Goal: Use online tool/utility: Utilize a website feature to perform a specific function

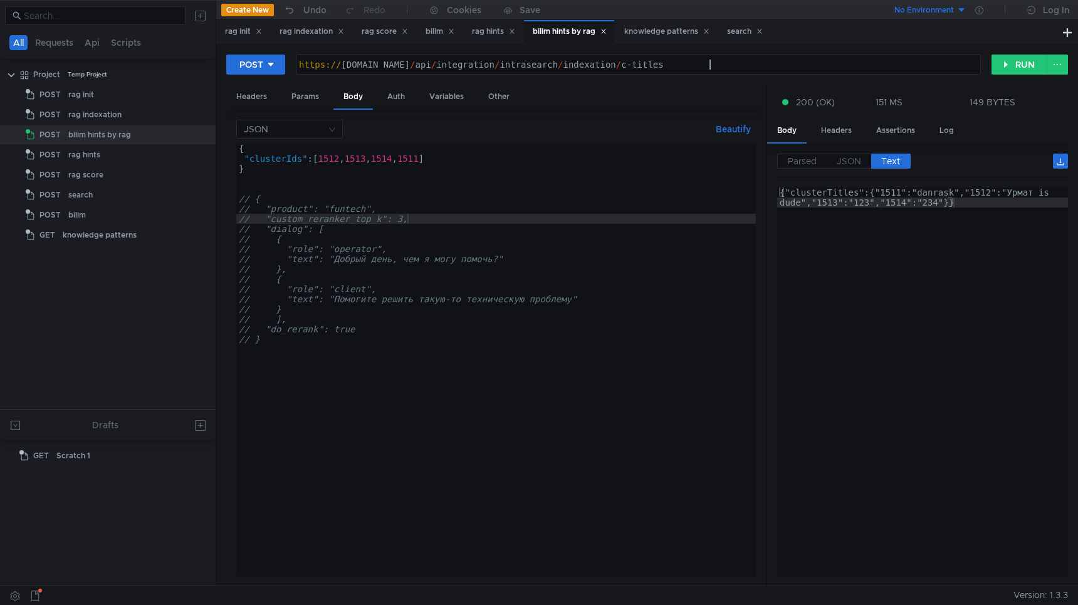
scroll to position [0, 11]
type textarea "{"clusterTitles":{"1511":"danrask","1512":"Урмат is dude","1513":"123","1514":"…"
click at [890, 192] on div "{"clusterTitles":{"1511":"danrask","1512":"Урмат is dude","1513":"123","1514":"…" at bounding box center [922, 401] width 291 height 429
click at [710, 63] on div "https:// [DOMAIN_NAME] / api / integration / intrasearch / indexation / c-titles" at bounding box center [638, 75] width 684 height 30
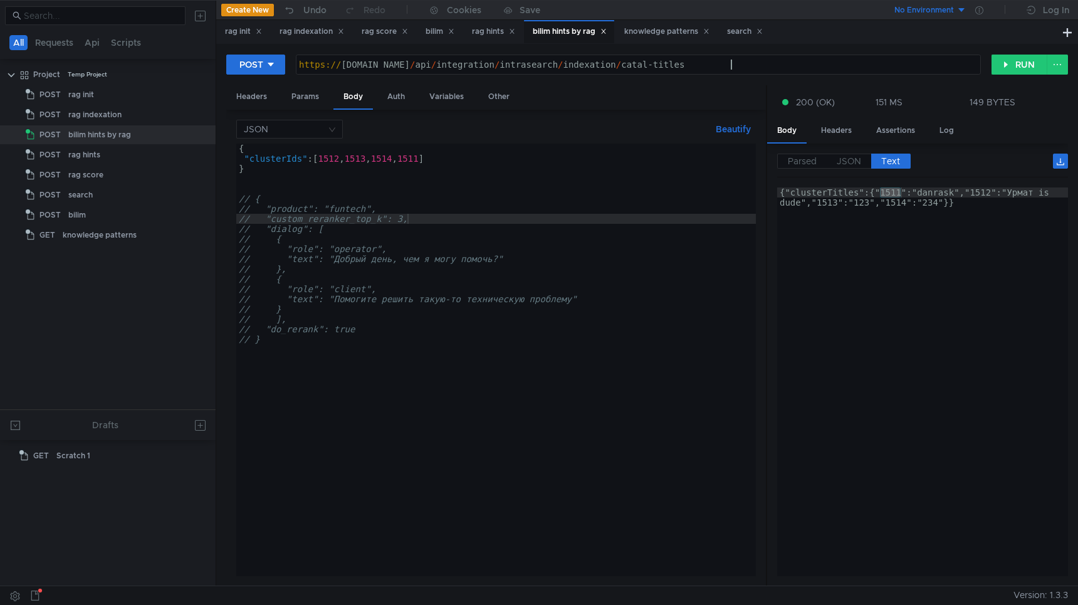
scroll to position [0, 31]
type textarea "[URL][DOMAIN_NAME]"
click at [333, 156] on div "{ "clusterIds" : [ 1512 , 1513 , 1514 , 1511 ] } // { // "product": "funtech", …" at bounding box center [495, 369] width 519 height 452
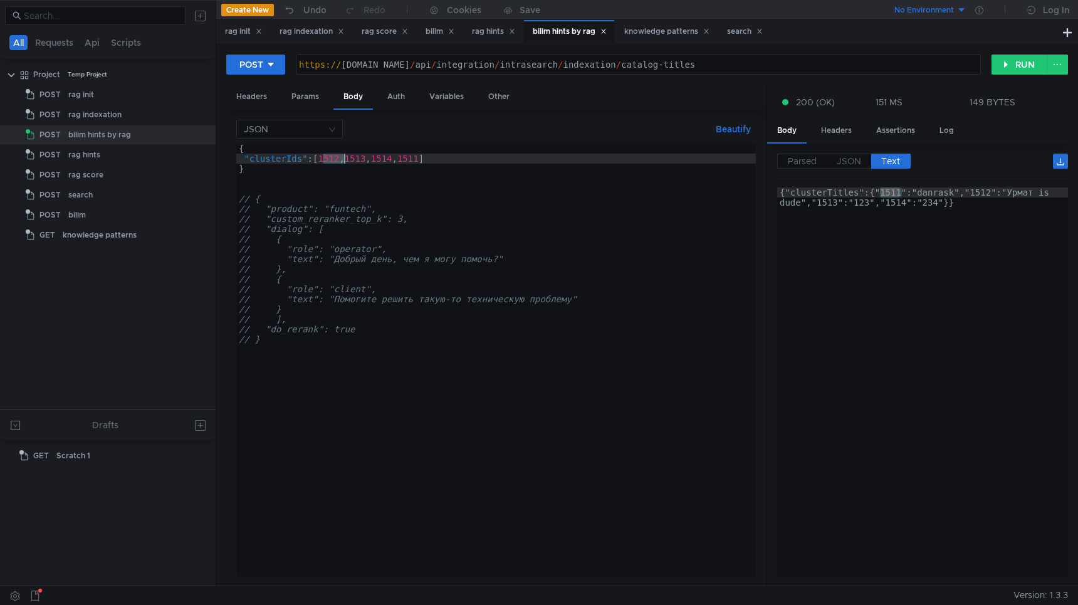
click at [333, 156] on div "{ "clusterIds" : [ 1512 , 1513 , 1514 , 1511 ] } // { // "product": "funtech", …" at bounding box center [495, 369] width 519 height 452
click at [354, 155] on div "{ "clusterIds" : [ 595 , 1513 , 1514 , 1511 ] } // { // "product": "funtech", /…" at bounding box center [495, 369] width 519 height 452
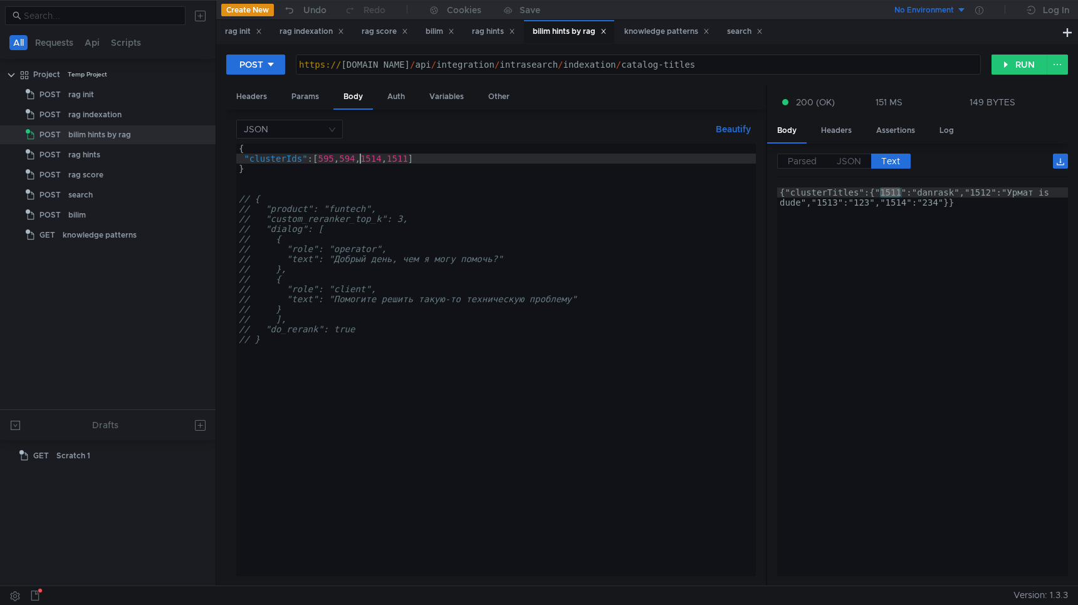
click at [374, 157] on div "{ "clusterIds" : [ 595 , 594 , 1514 , 1511 ] } // { // "product": "funtech", //…" at bounding box center [495, 369] width 519 height 452
click at [1009, 66] on button "RUN" at bounding box center [1019, 65] width 56 height 20
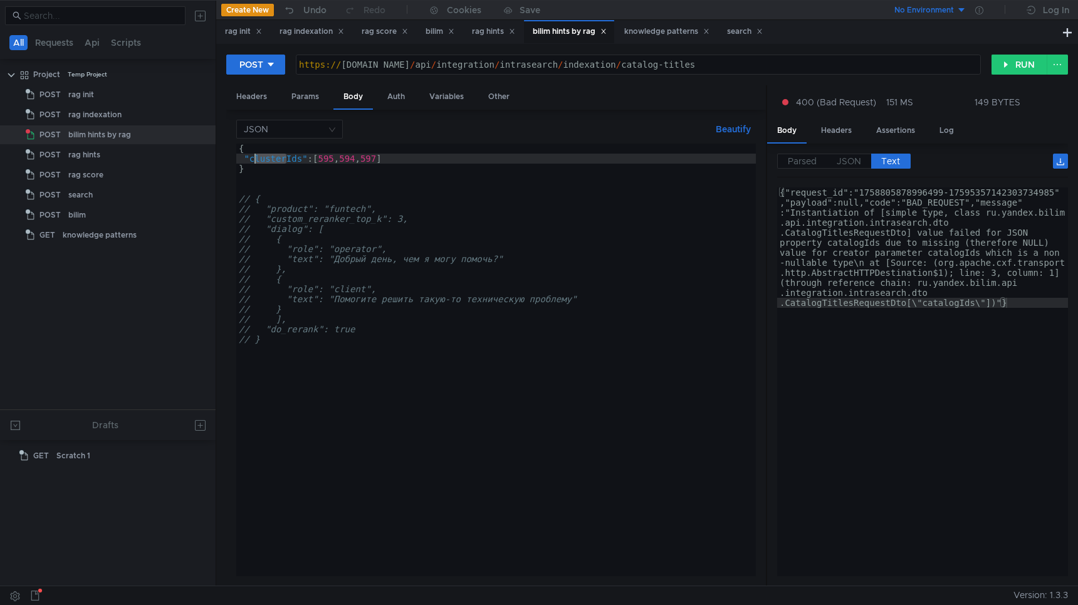
drag, startPoint x: 288, startPoint y: 160, endPoint x: 253, endPoint y: 161, distance: 34.5
click at [253, 161] on div "{ "clusterIds" : [ 595 , 594 , 597 ] } // { // "product": "funtech", // "custom…" at bounding box center [495, 369] width 519 height 452
type textarea ""catalogIds": [595,594,597]"
click at [1010, 57] on button "RUN" at bounding box center [1019, 65] width 56 height 20
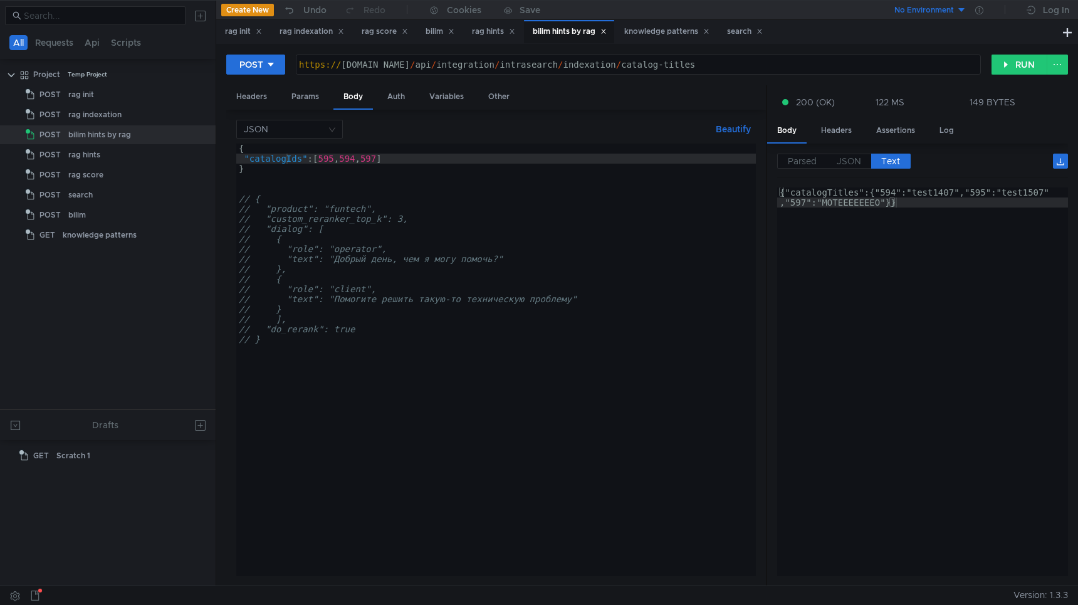
type textarea "{"catalogTitles":{"594":"test1407","595":"test1507","597":"МОТЕЕЕЕЕЕЕО"}}"
click at [979, 192] on div "{"catalogTitles":{"594":"test1407","595":"test1507" ,"597":"МОТЕЕЕЕЕЕЕО"}}" at bounding box center [922, 401] width 291 height 429
click at [799, 199] on div "{"catalogTitles":{"594":"test1407","595":"test1507" ,"597":"МОТЕЕЕЕЕЕЕО"}}" at bounding box center [922, 401] width 291 height 429
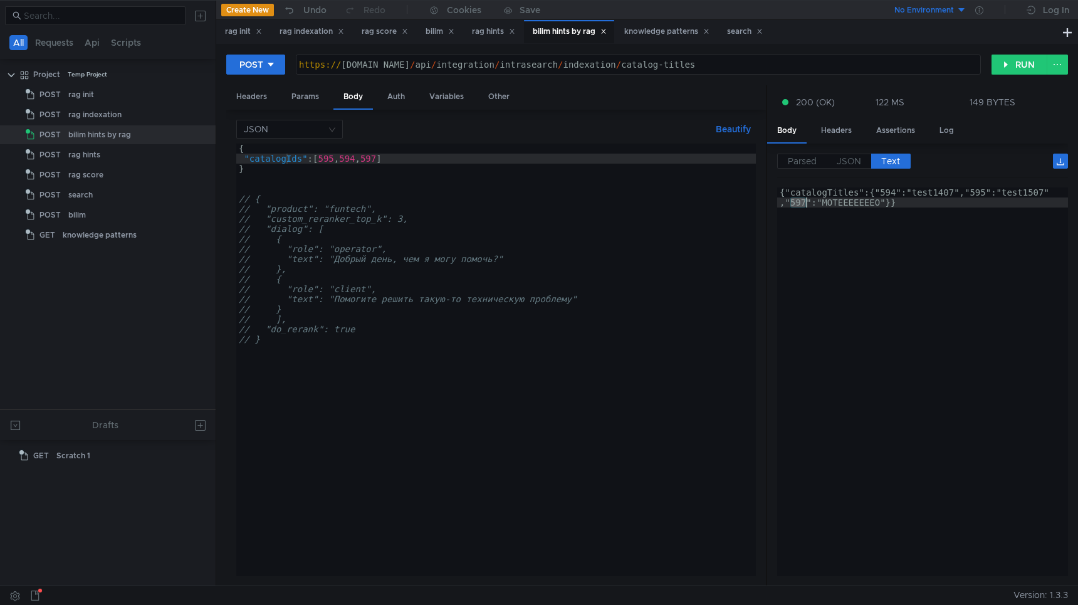
click at [274, 157] on div "{ "catalogIds" : [ 595 , 594 , 597 ] } // { // "product": "funtech", // "custom…" at bounding box center [495, 369] width 519 height 452
drag, startPoint x: 286, startPoint y: 157, endPoint x: 250, endPoint y: 157, distance: 36.3
click at [250, 157] on div "{ "catalogIds" : [ 595 , 594 , 597 ] } // { // "product": "funtech", // "custom…" at bounding box center [495, 369] width 519 height 452
type textarea ""tagIds": [595,594,597]"
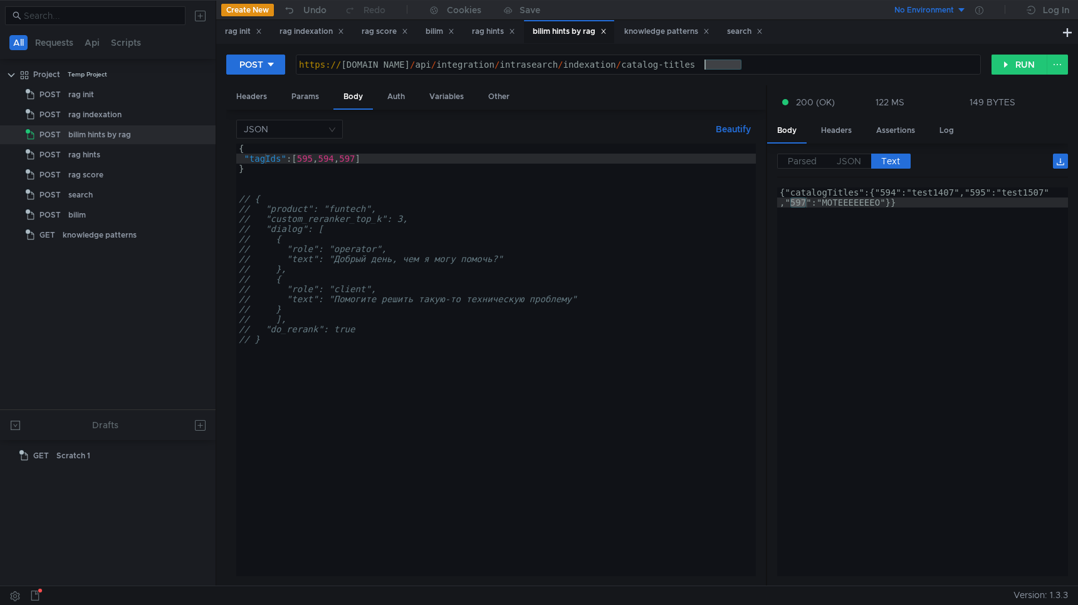
drag, startPoint x: 741, startPoint y: 65, endPoint x: 705, endPoint y: 65, distance: 35.7
click at [705, 65] on div "https:// [DOMAIN_NAME] / api / integration / intrasearch / indexation / catalog…" at bounding box center [638, 75] width 684 height 30
type textarea "[URL][DOMAIN_NAME]"
click at [650, 211] on div "{ "tagIds" : [ 595 , 594 , 597 ] } // { // "product": "funtech", // "custom_rer…" at bounding box center [495, 369] width 519 height 452
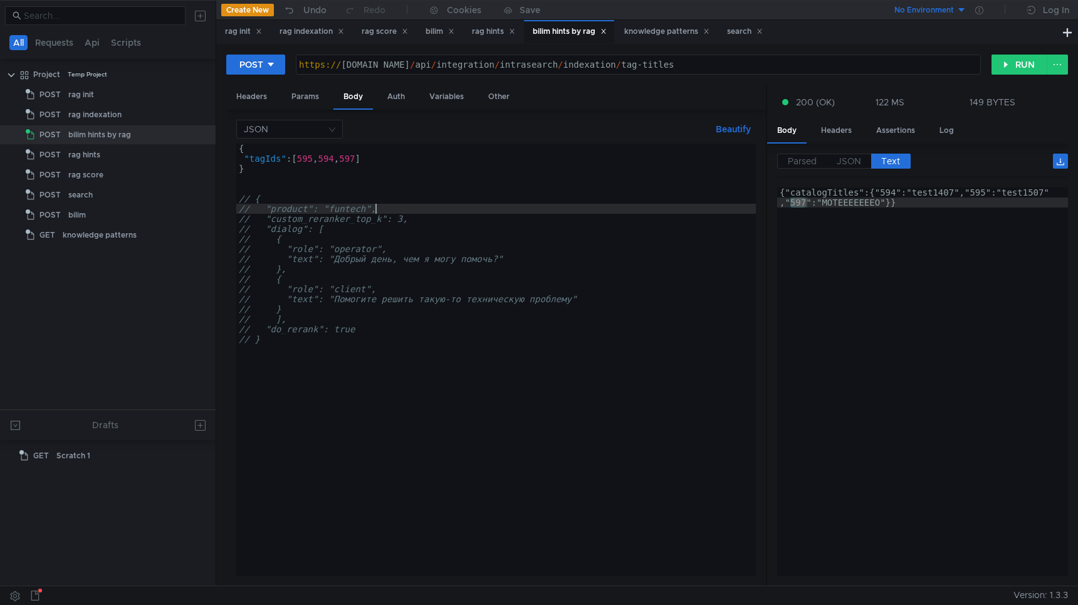
click at [326, 158] on div "{ "tagIds" : [ 595 , 594 , 597 ] } // { // "product": "funtech", // "custom_rer…" at bounding box center [495, 369] width 519 height 452
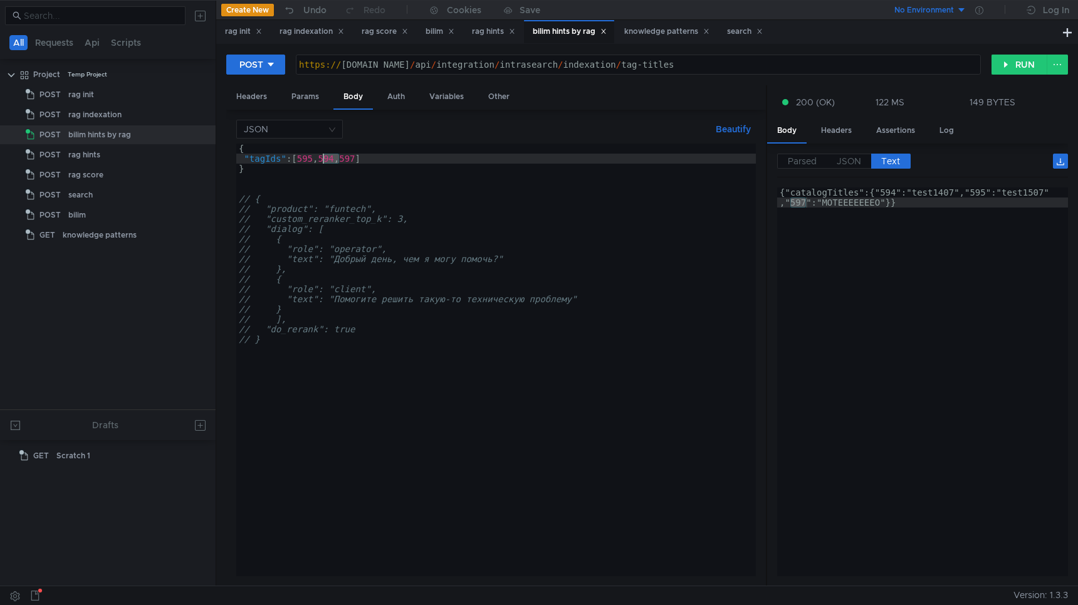
click at [326, 158] on div "{ "tagIds" : [ 595 , 594 , 597 ] } // { // "product": "funtech", // "custom_rer…" at bounding box center [495, 369] width 519 height 452
click at [340, 158] on div "{ "tagIds" : [ 595 , 8 , 597 ] } // { // "product": "funtech", // "custom_reran…" at bounding box center [495, 369] width 519 height 452
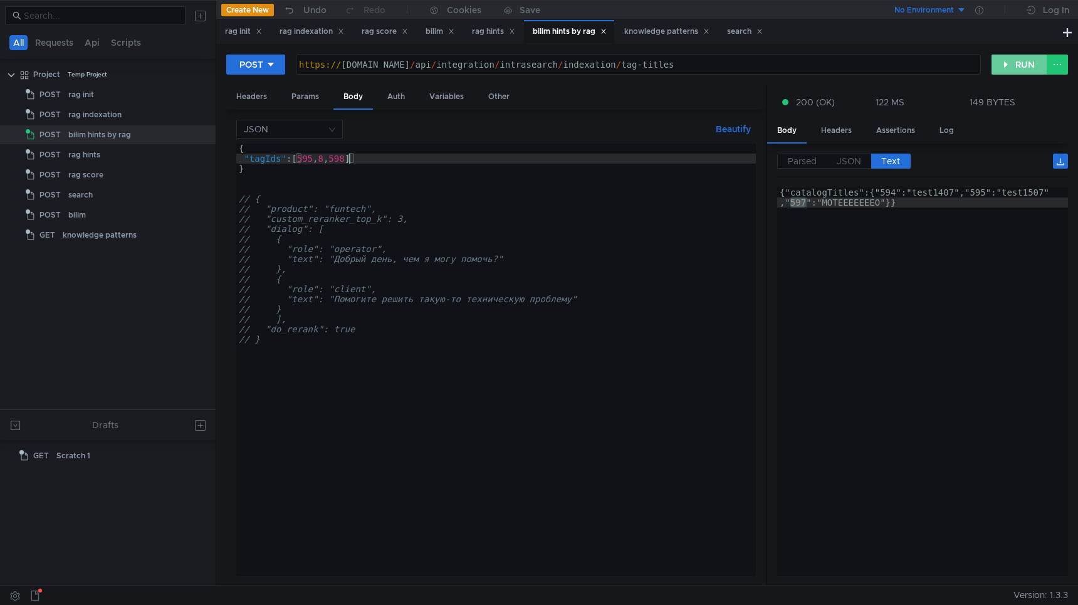
type textarea ""tagIds": [595,8,598]"
click at [1018, 60] on button "RUN" at bounding box center [1019, 65] width 56 height 20
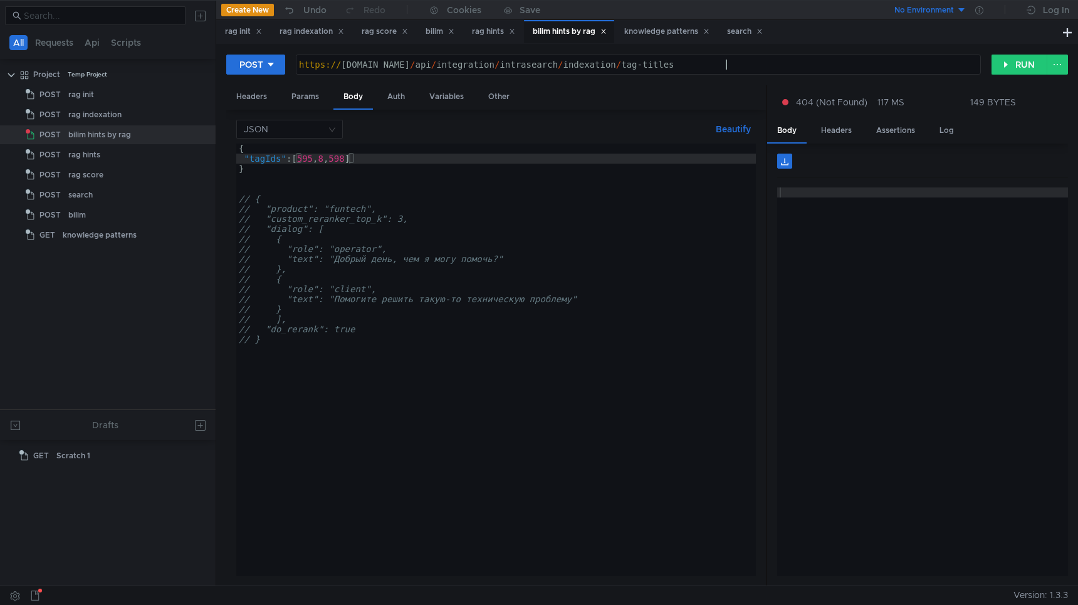
drag, startPoint x: 725, startPoint y: 66, endPoint x: 908, endPoint y: 81, distance: 183.6
click at [902, 81] on div "POST [URL][DOMAIN_NAME] https:// [DOMAIN_NAME] / api / integration / intrasearc…" at bounding box center [646, 69] width 841 height 31
click at [1015, 62] on button "RUN" at bounding box center [1019, 65] width 56 height 20
click at [720, 62] on div "https:// [DOMAIN_NAME] / api / integration / intrasearch / indexation / tag-nam…" at bounding box center [638, 75] width 684 height 30
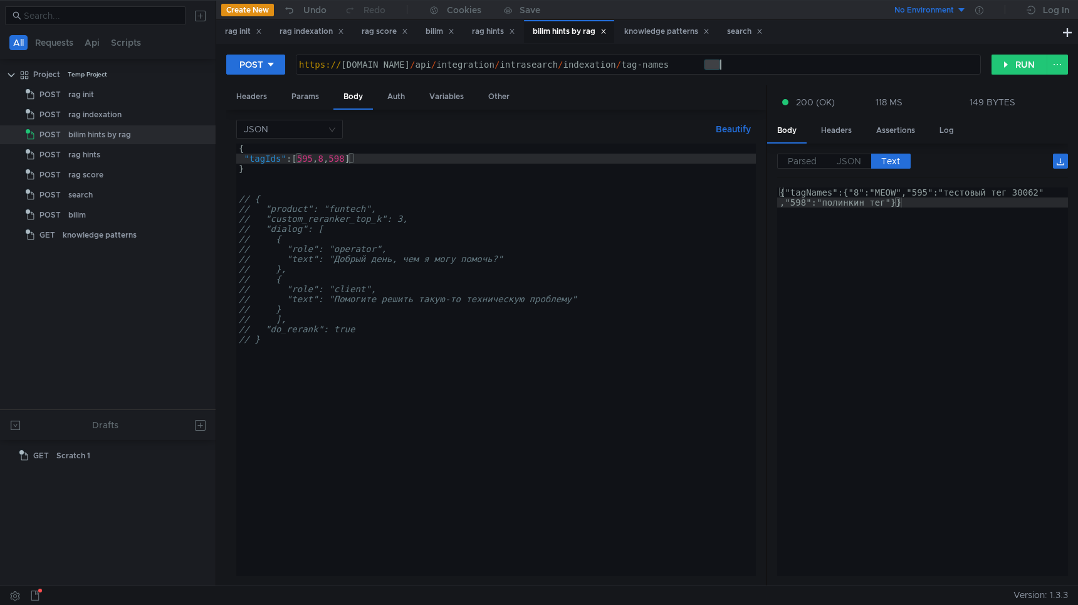
click at [720, 62] on div "https:// [DOMAIN_NAME] / api / integration / intrasearch / indexation / tag-nam…" at bounding box center [638, 75] width 684 height 30
click at [765, 64] on div "https:// [DOMAIN_NAME] / api / integration / intrasearch / indexation / tag-nam…" at bounding box center [638, 75] width 684 height 30
drag, startPoint x: 762, startPoint y: 64, endPoint x: 705, endPoint y: 64, distance: 57.6
click at [705, 64] on div "https:// [DOMAIN_NAME] / api / integration / intrasearch / indexation / tag-nam…" at bounding box center [638, 75] width 684 height 30
paste textarea "knowledg"
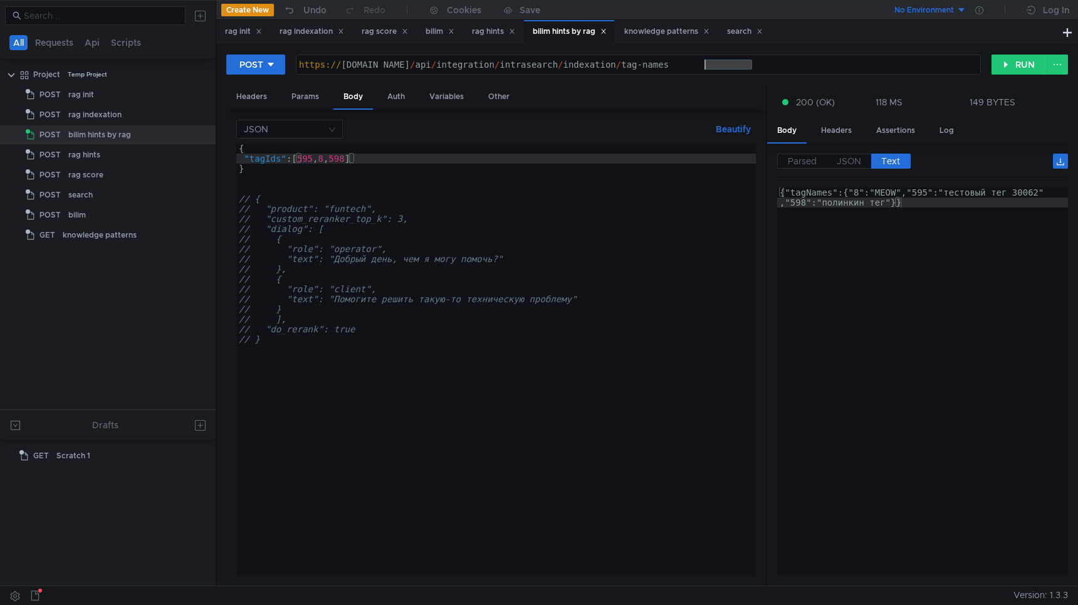
type textarea "[URL][DOMAIN_NAME]"
click at [264, 157] on div "{ "tagIds" : [ 595 , 8 , 598 ] } // { // "product": "funtech", // "custom_reran…" at bounding box center [495, 369] width 519 height 452
click at [1007, 68] on button "RUN" at bounding box center [1019, 65] width 56 height 20
drag, startPoint x: 333, startPoint y: 160, endPoint x: 379, endPoint y: 160, distance: 45.7
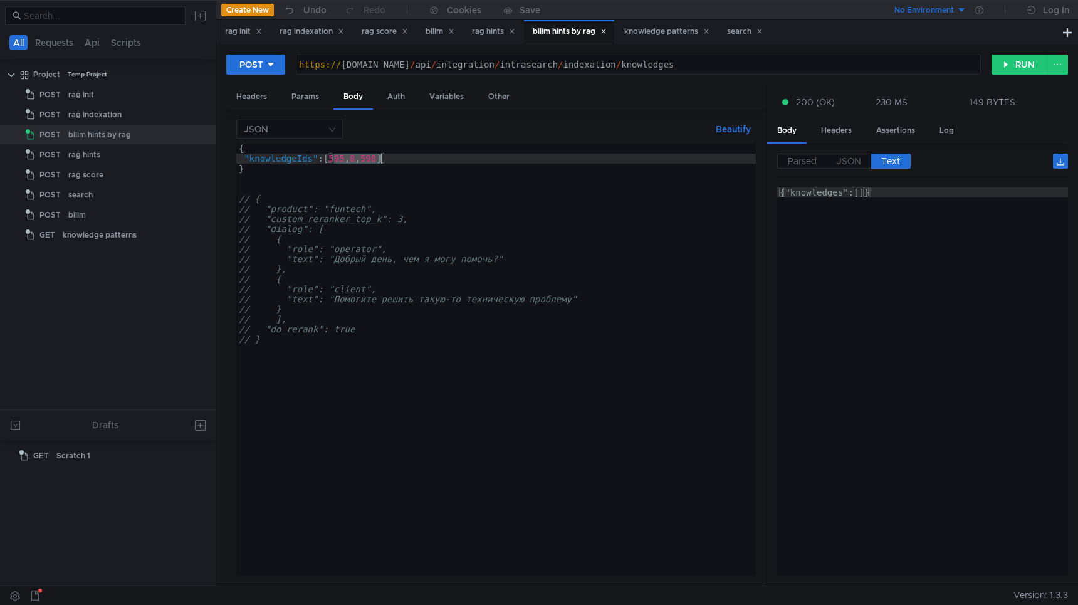
click at [379, 160] on div "{ "knowledgeIds" : [ 595 , 8 , 598 ] } // { // "product": "funtech", // "custom…" at bounding box center [495, 369] width 519 height 452
paste textarea "289936"
type textarea ""knowledgeIds": [289936]"
click at [1013, 56] on button "RUN" at bounding box center [1019, 65] width 56 height 20
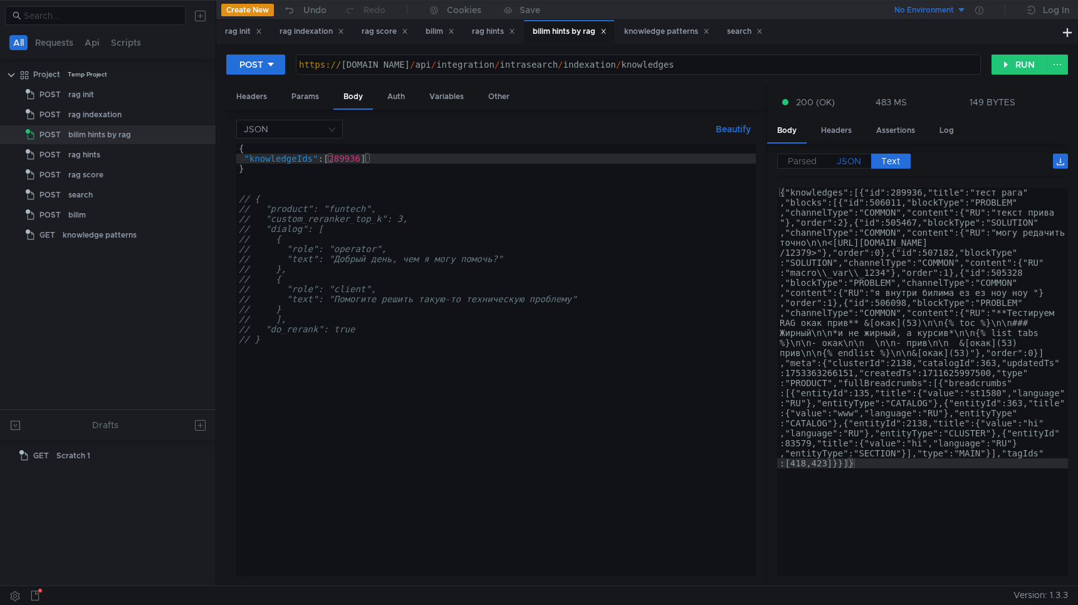
click at [848, 158] on span "JSON" at bounding box center [848, 160] width 24 height 11
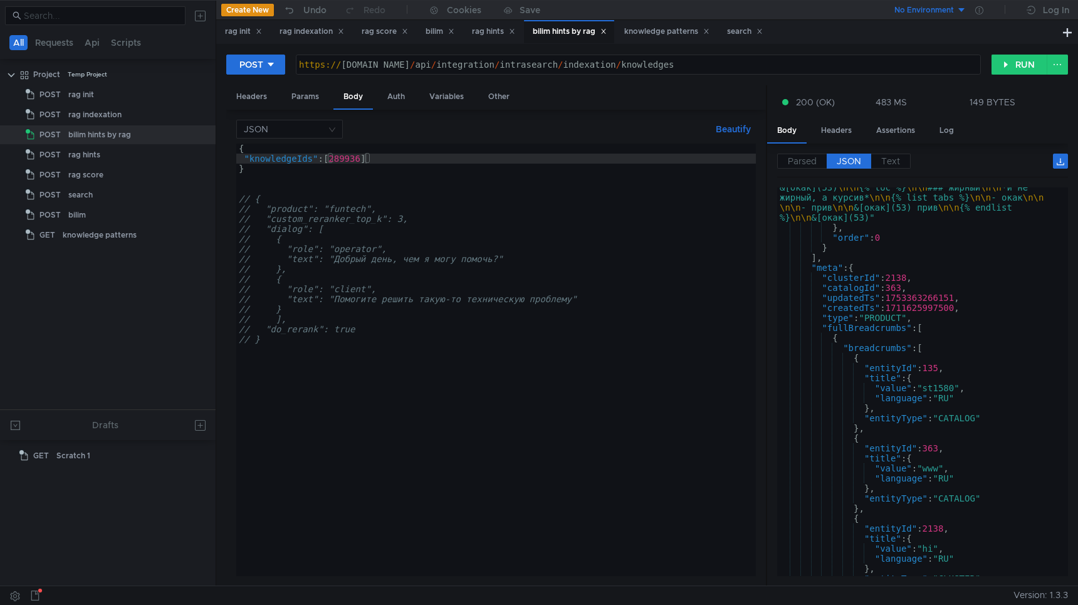
scroll to position [535, 0]
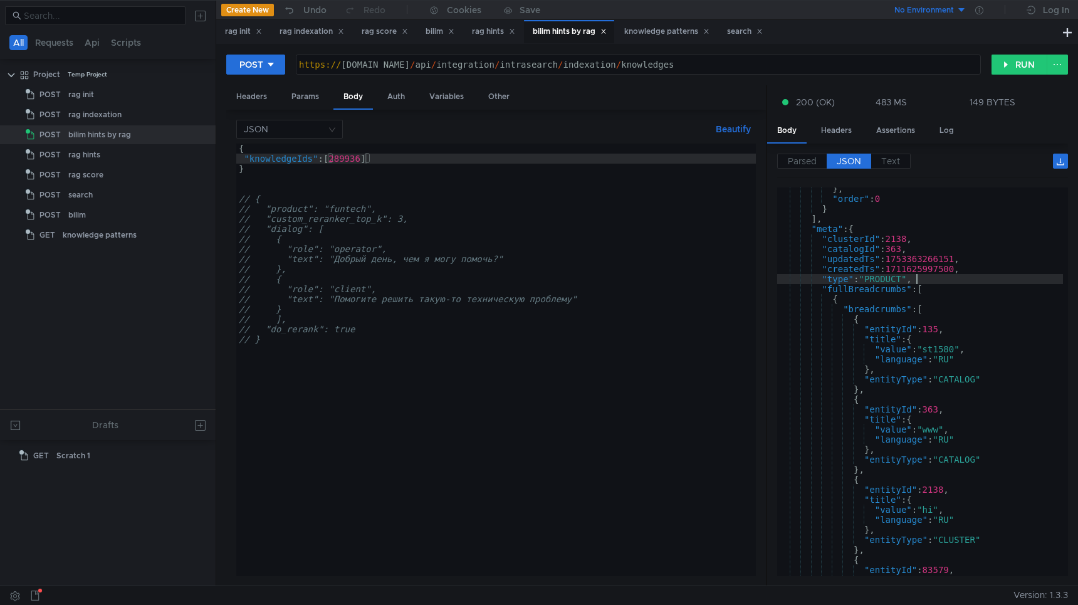
click at [932, 284] on div "} , "order" : 0 } ] , "meta" : { "clusterId" : 2138 , "catalogId" : 363 , "upda…" at bounding box center [920, 388] width 286 height 408
click at [931, 289] on div "} , "order" : 0 } ] , "meta" : { "clusterId" : 2138 , "catalogId" : 363 , "upda…" at bounding box center [920, 388] width 286 height 408
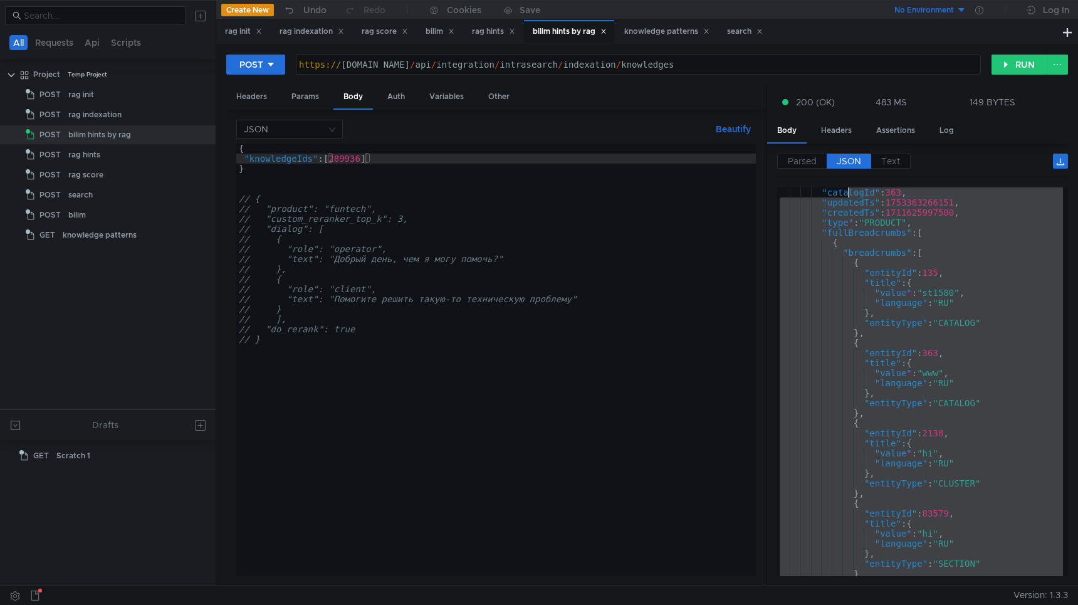
scroll to position [521, 0]
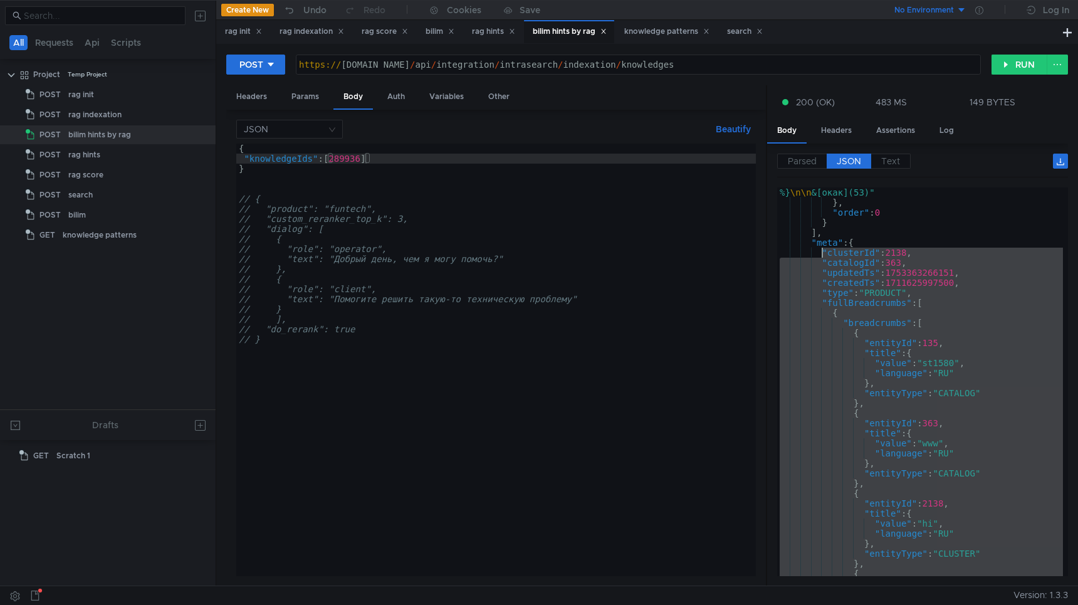
drag, startPoint x: 827, startPoint y: 530, endPoint x: 821, endPoint y: 255, distance: 275.1
click at [821, 255] on div ""RU" : "**Тестируем RAG окак прив** &[окак](53) \n\n {% toc %} \n\n ### Жирный …" at bounding box center [920, 371] width 286 height 449
click at [834, 447] on div ""RU" : "**Тестируем RAG окак прив** &[окак](53) \n\n {% toc %} \n\n ### Жирный …" at bounding box center [920, 371] width 286 height 449
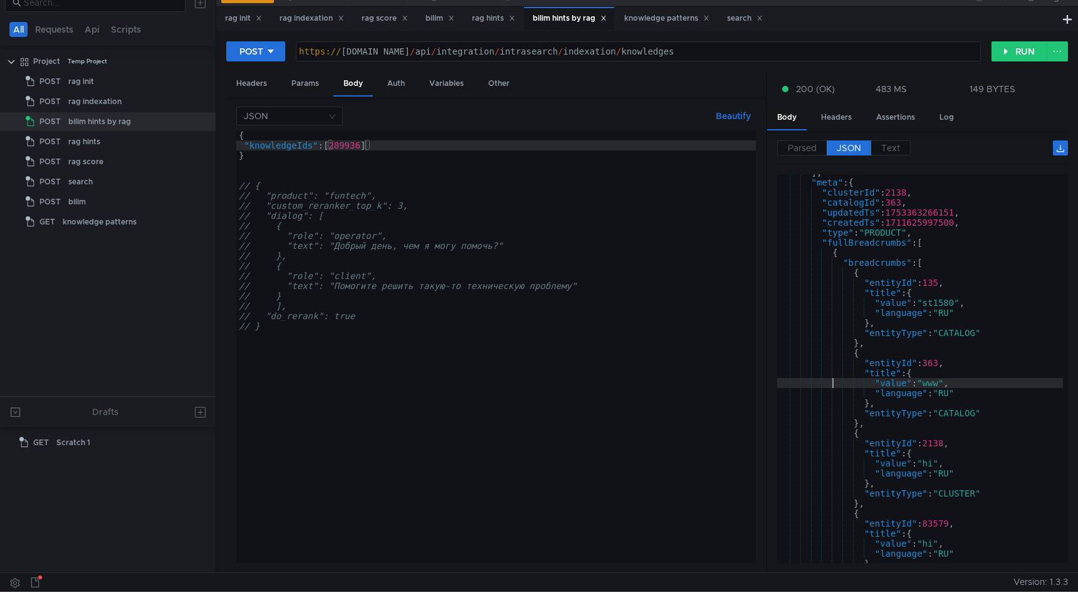
scroll to position [714, 0]
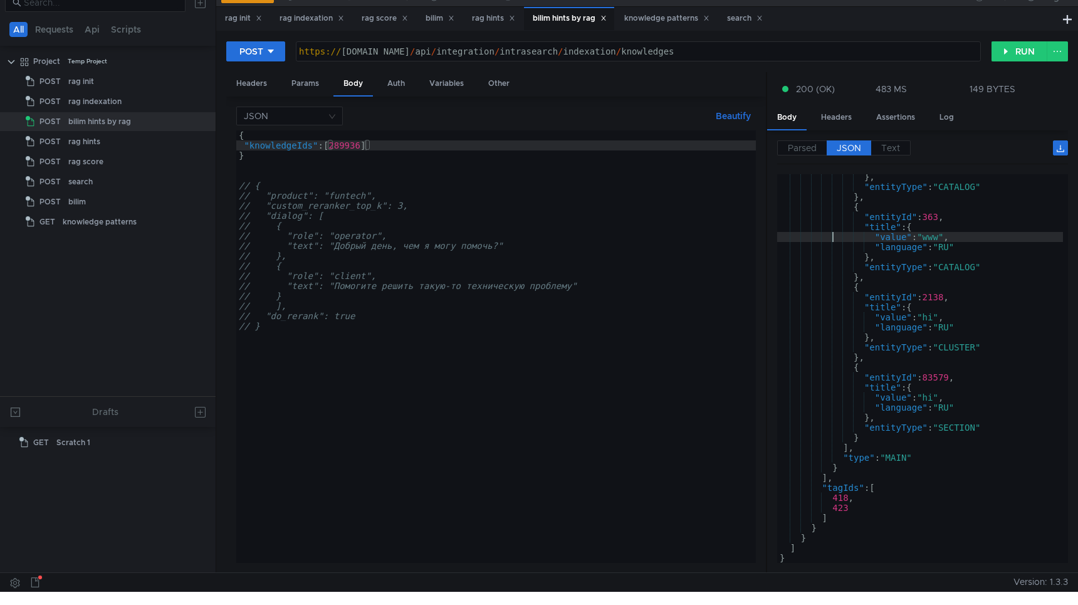
click at [838, 499] on div "} , "entityType" : "CATALOG" } , { "entityId" : 363 , "title" : { "value" : "ww…" at bounding box center [920, 376] width 286 height 408
type textarea "418,"
click at [838, 499] on div "} , "entityType" : "CATALOG" } , { "entityId" : 363 , "title" : { "value" : "ww…" at bounding box center [920, 376] width 286 height 408
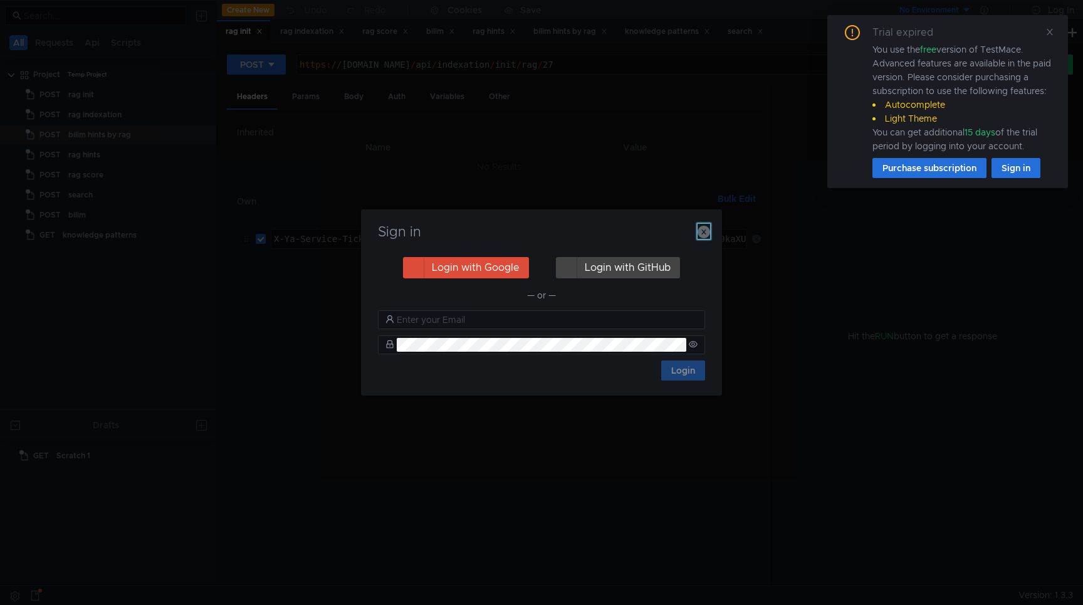
click at [707, 232] on icon "button" at bounding box center [703, 232] width 13 height 13
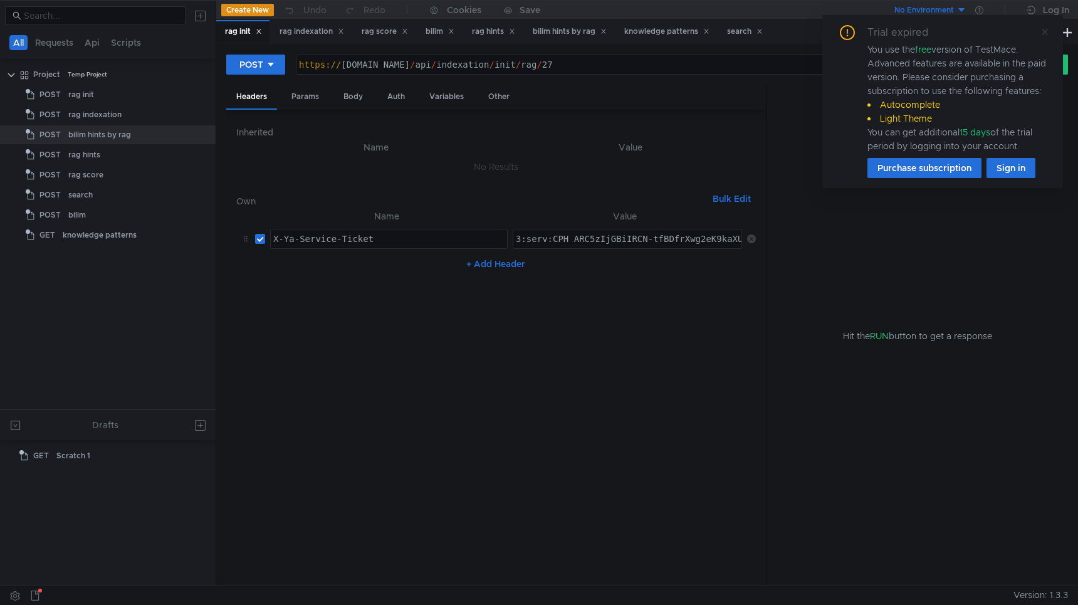
click at [1045, 28] on icon at bounding box center [1044, 32] width 9 height 9
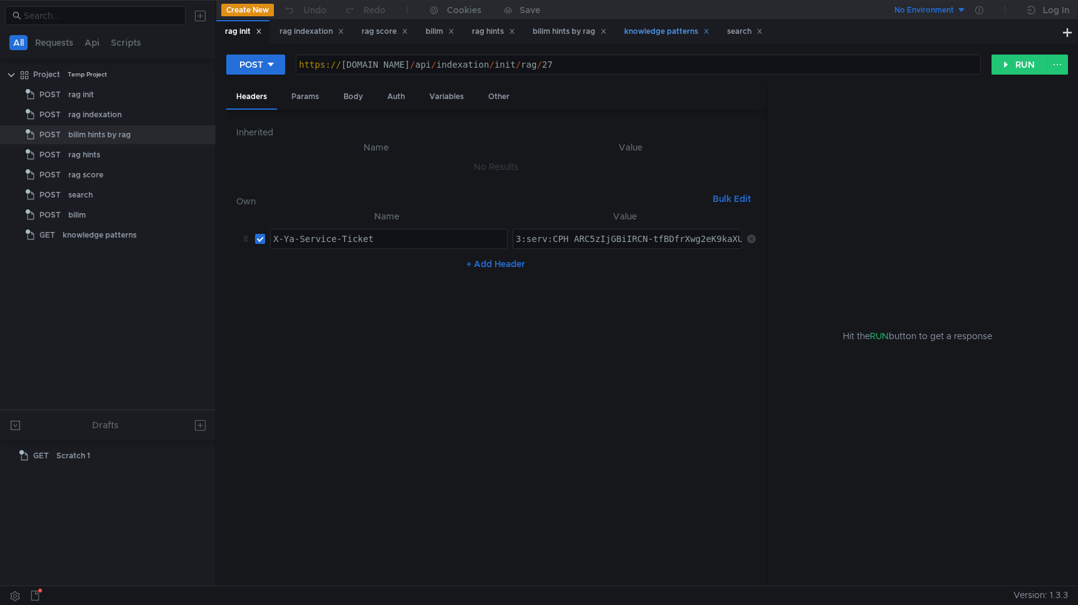
click at [674, 31] on div "knowledge patterns" at bounding box center [666, 31] width 85 height 13
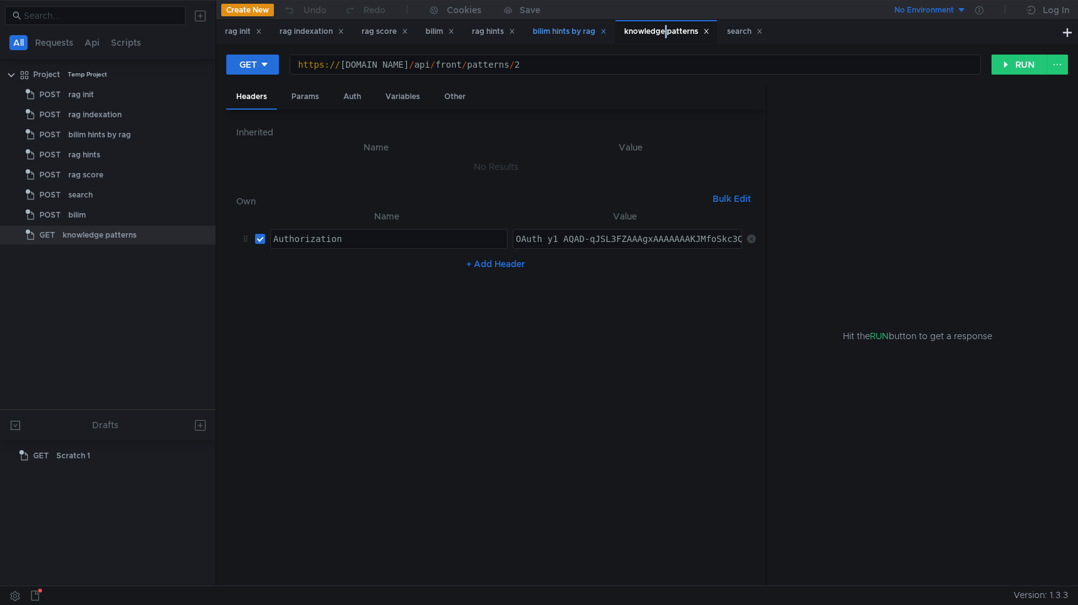
click at [577, 32] on div "bilim hints by rag" at bounding box center [570, 31] width 74 height 13
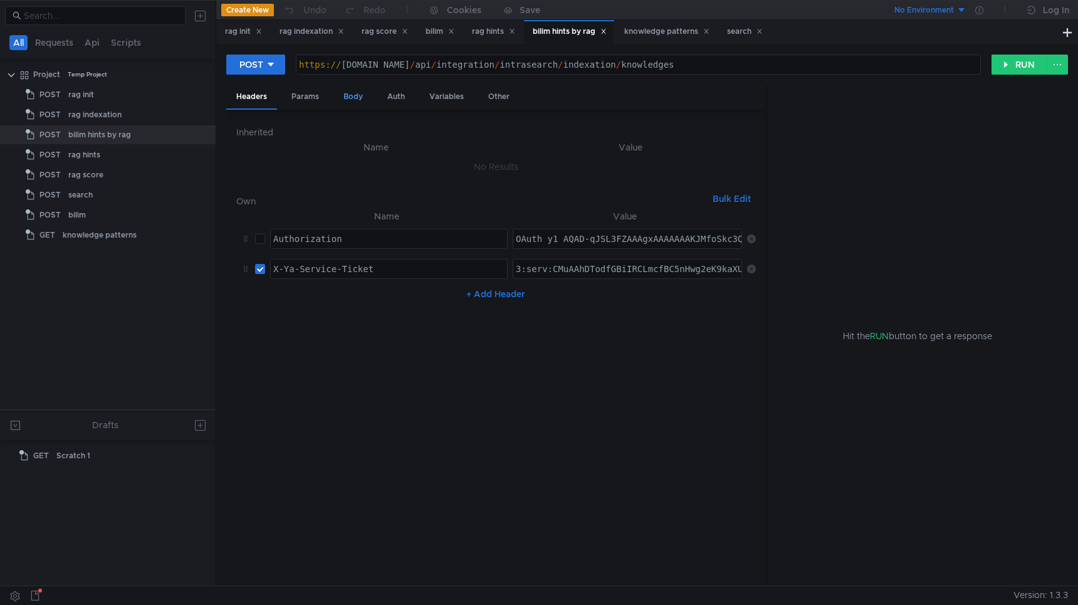
click at [349, 93] on div "Body" at bounding box center [352, 96] width 39 height 23
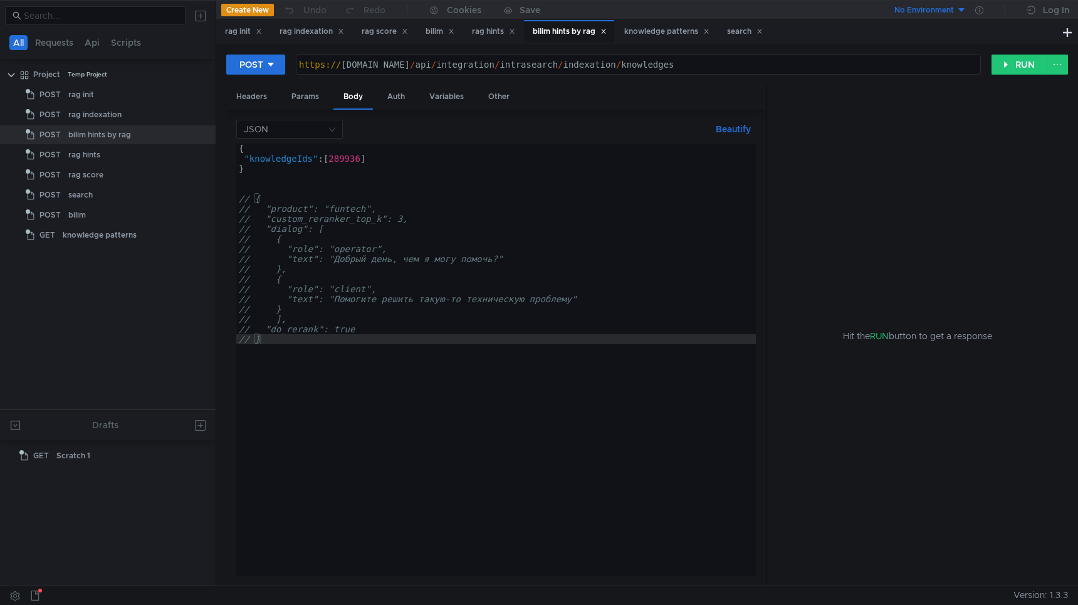
click at [365, 157] on div "{ "knowledgeIds" : [ 289936 ] } // { // "product": "funtech", // "custom_rerank…" at bounding box center [495, 369] width 519 height 452
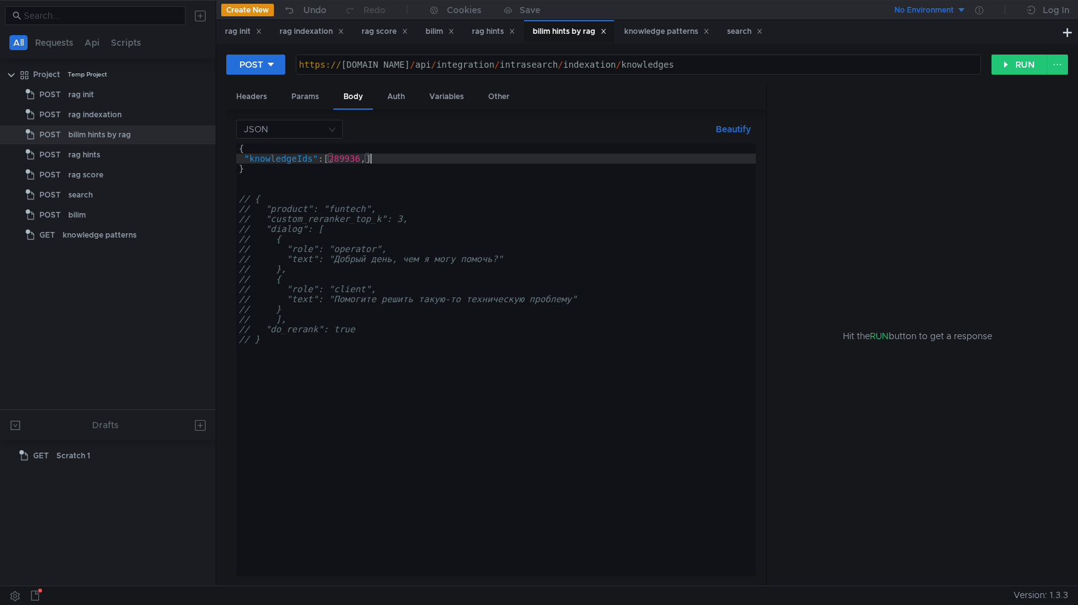
scroll to position [0, 9]
paste textarea "283490"
type textarea ""knowledgeIds": [289936, 283490]"
click at [1018, 55] on button "RUN" at bounding box center [1019, 65] width 56 height 20
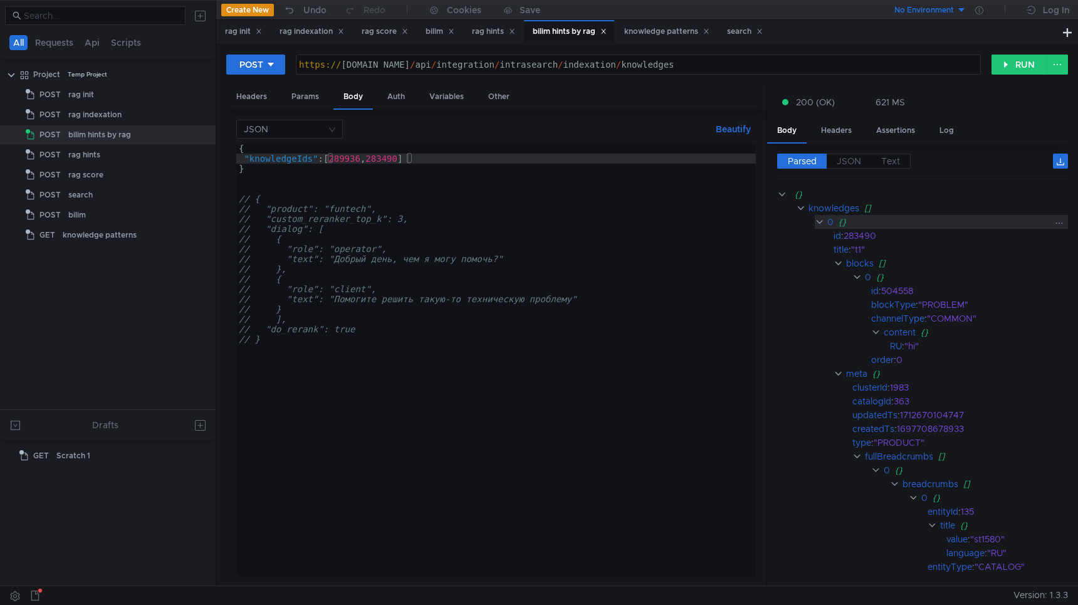
click at [817, 220] on clr-icon at bounding box center [818, 222] width 9 height 10
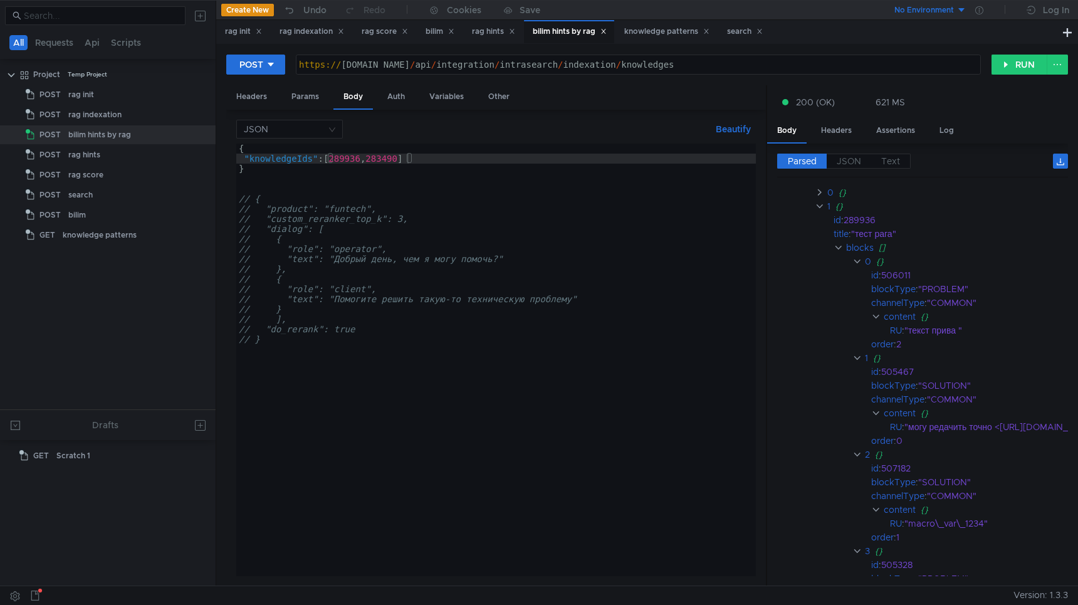
scroll to position [22, 0]
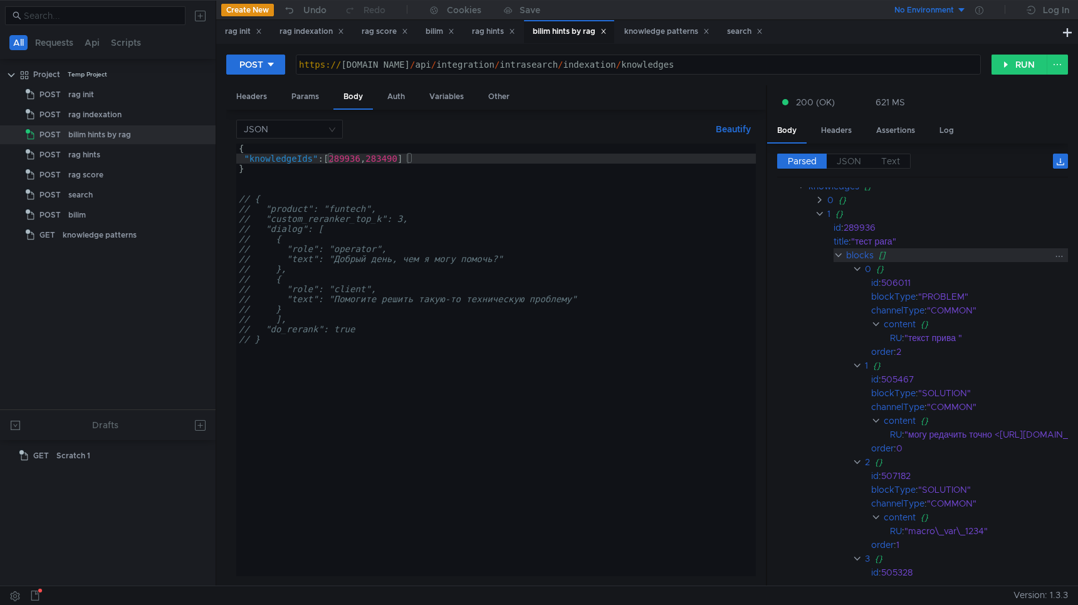
click at [840, 254] on clr-icon at bounding box center [837, 255] width 9 height 10
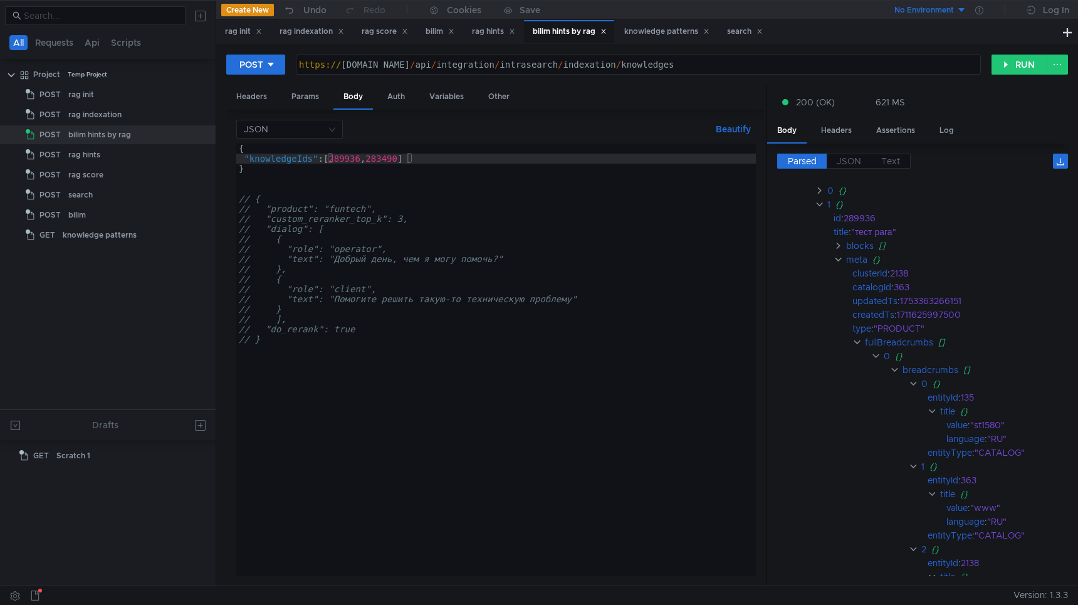
scroll to position [0, 0]
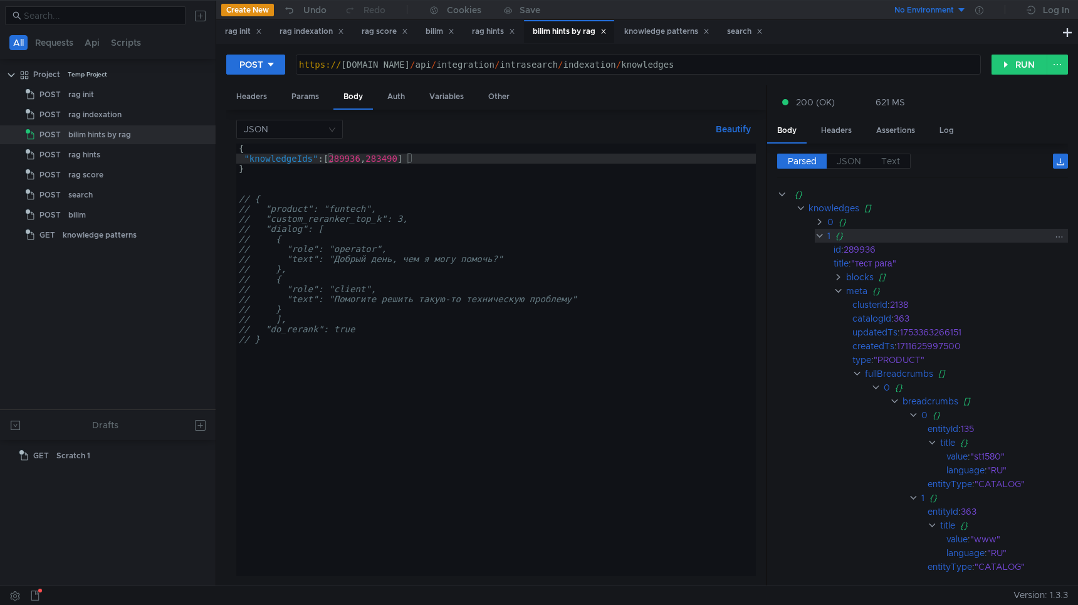
click at [819, 234] on clr-icon at bounding box center [818, 236] width 9 height 10
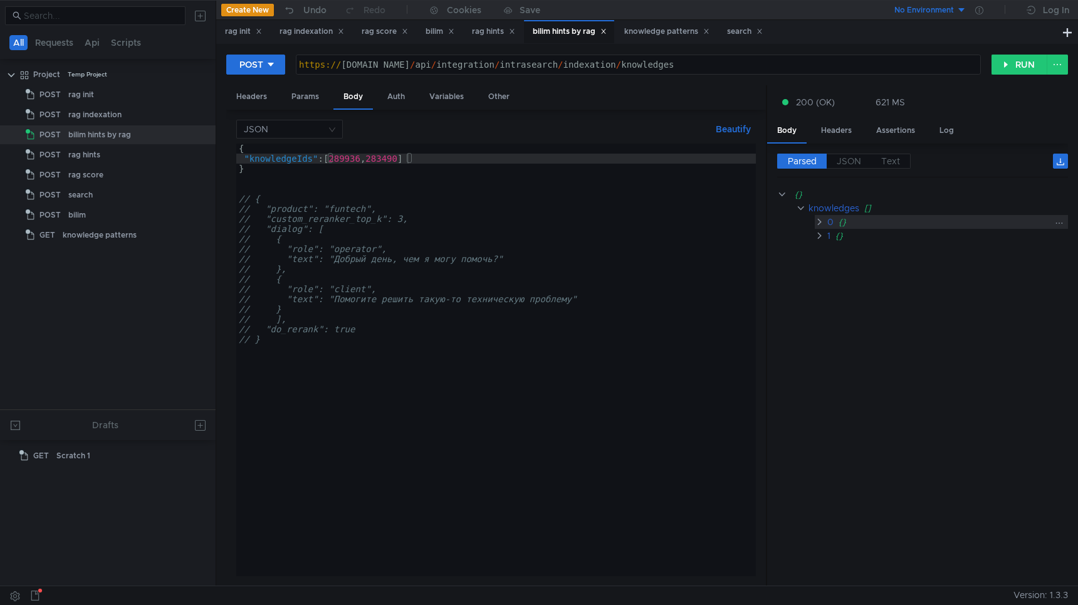
click at [819, 222] on clr-icon at bounding box center [818, 222] width 9 height 10
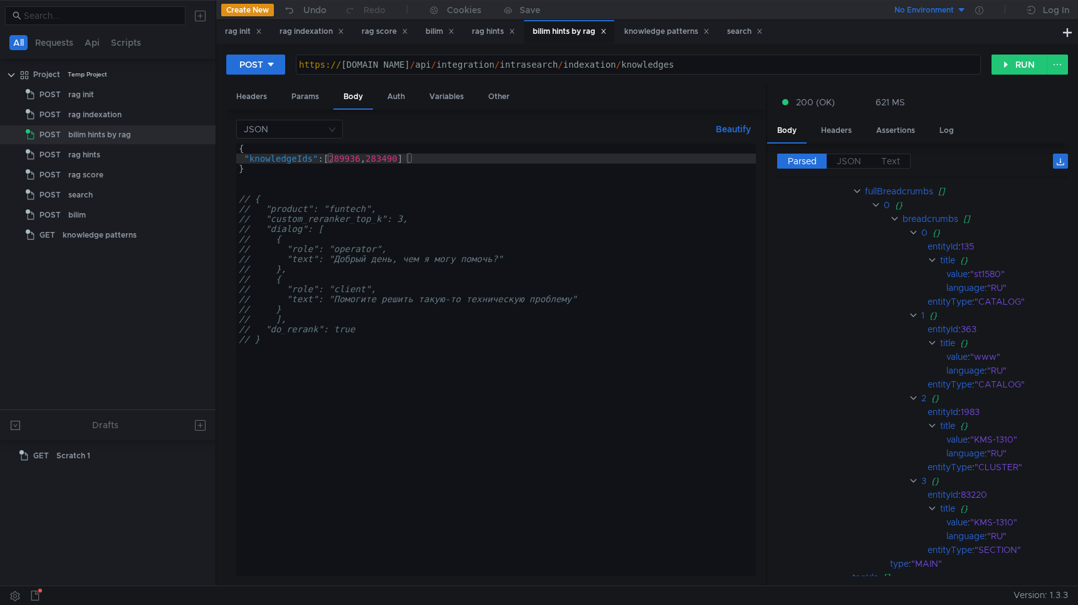
scroll to position [348, 0]
